Goal: Transaction & Acquisition: Purchase product/service

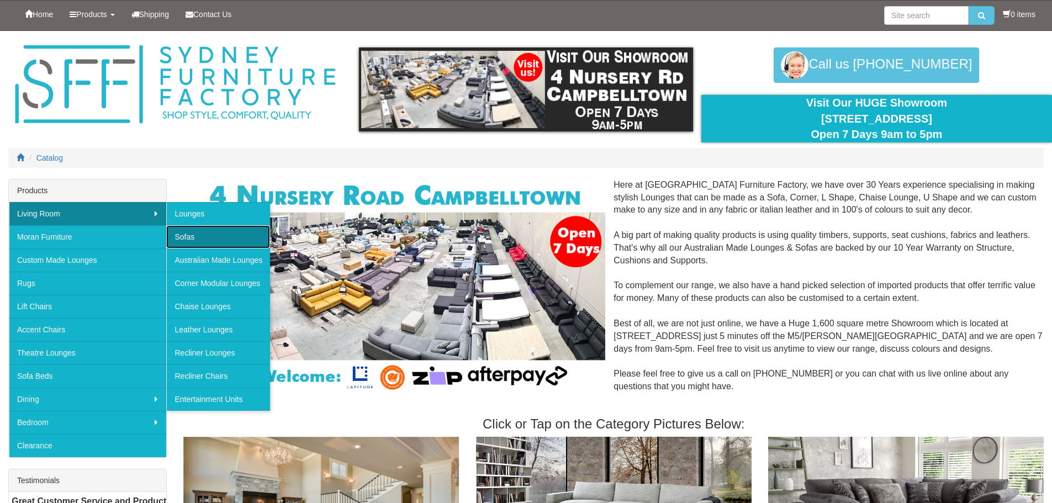
click at [192, 237] on link "Sofas" at bounding box center [218, 236] width 104 height 23
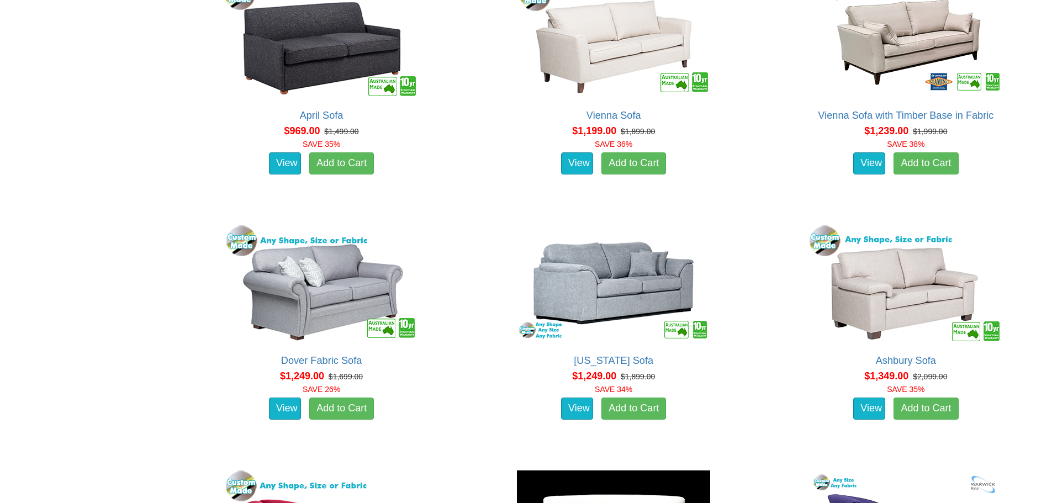
scroll to position [994, 0]
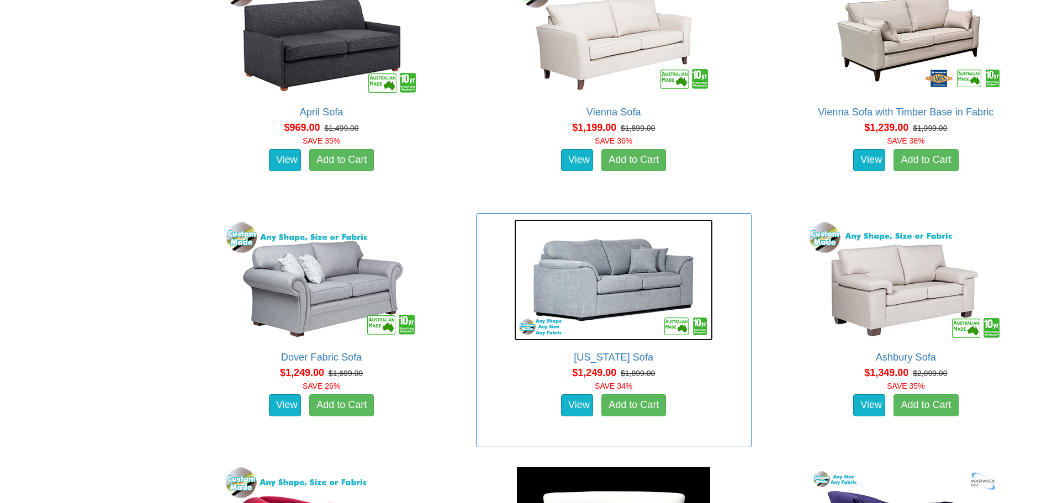
click at [621, 301] on img at bounding box center [613, 279] width 199 height 121
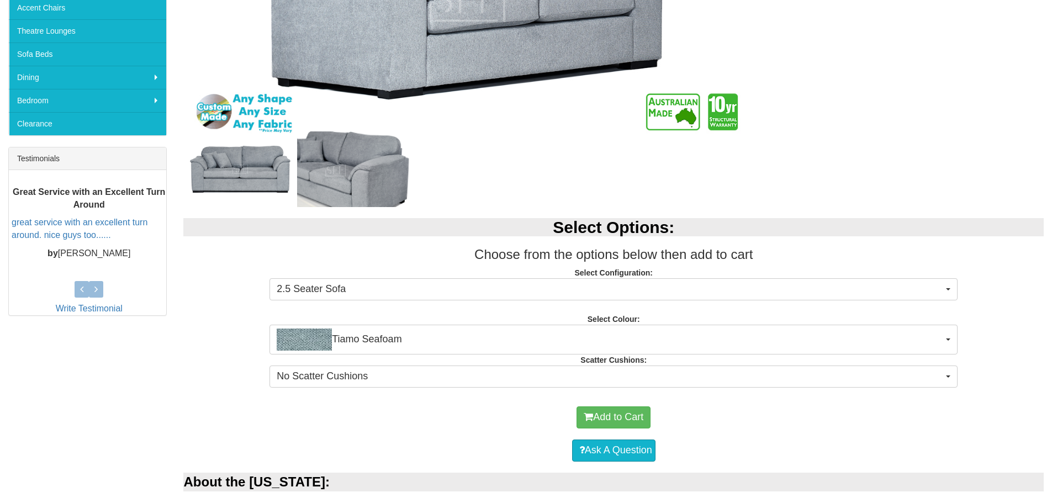
scroll to position [331, 0]
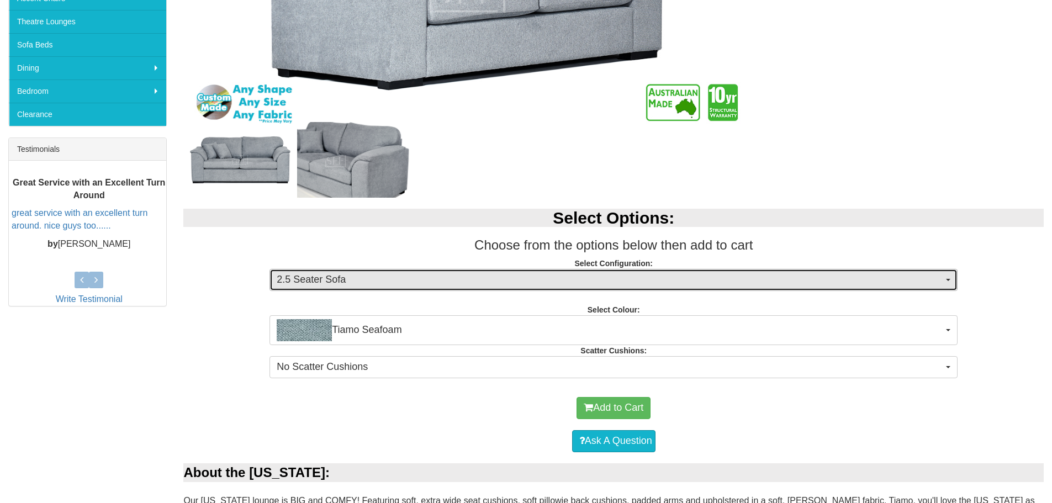
click at [511, 279] on span "2.5 Seater Sofa" at bounding box center [610, 280] width 666 height 14
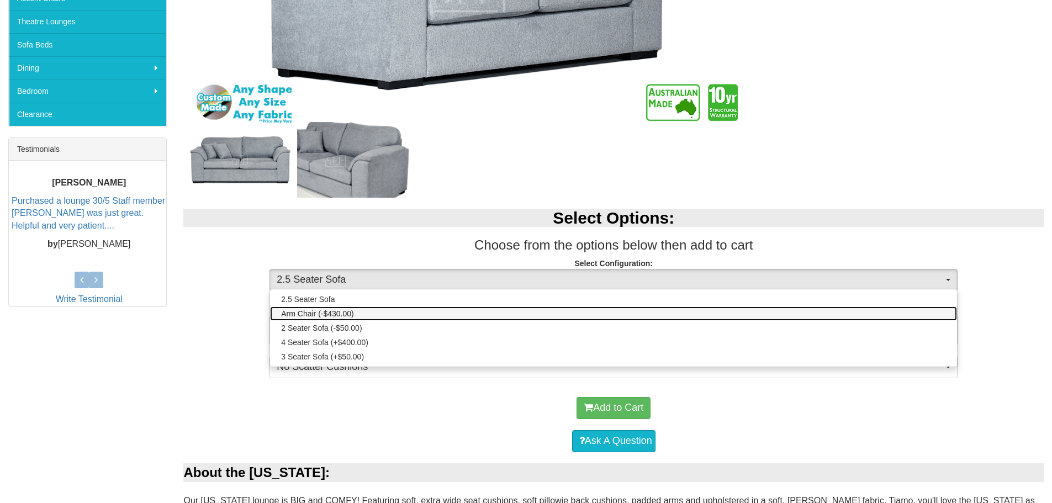
click at [340, 310] on span "Arm Chair (-$430.00)" at bounding box center [317, 313] width 73 height 11
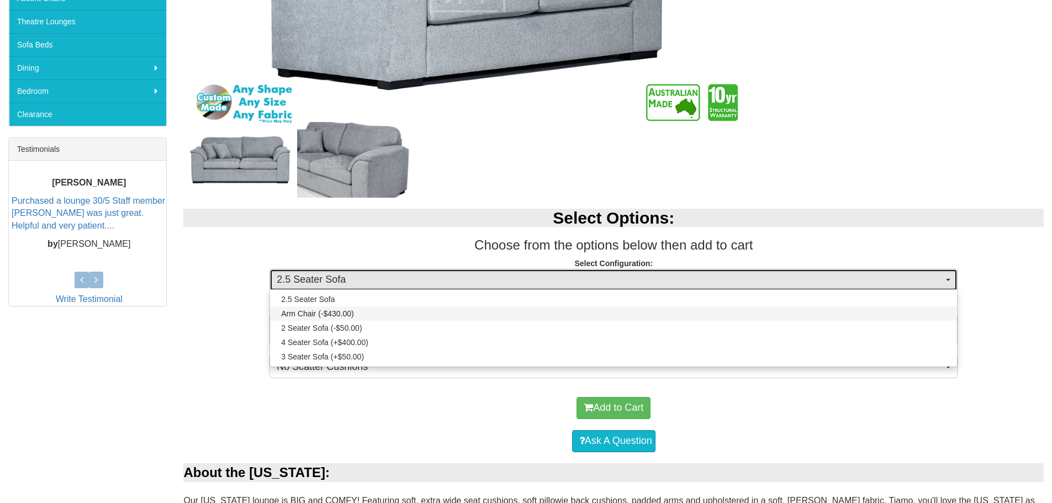
select select "272"
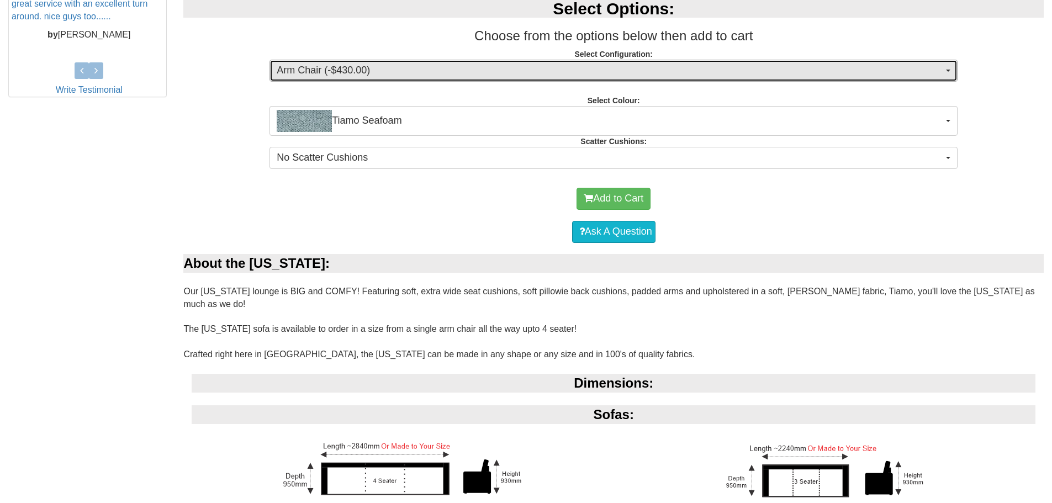
scroll to position [718, 0]
